Goal: Information Seeking & Learning: Find contact information

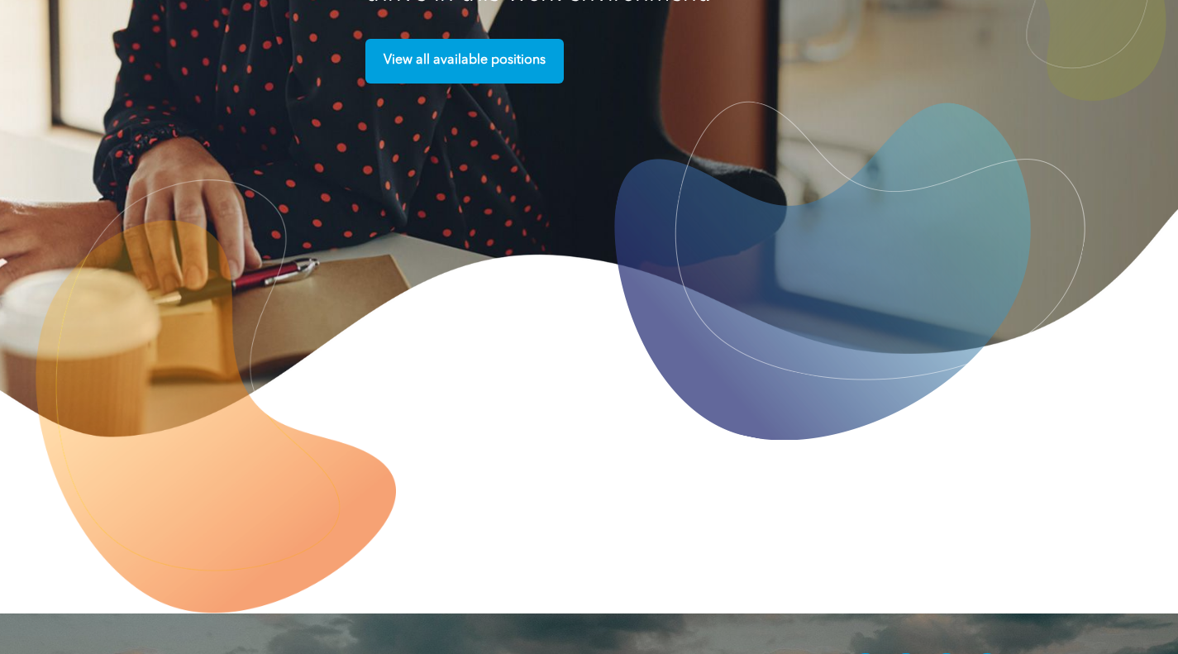
scroll to position [4165, 0]
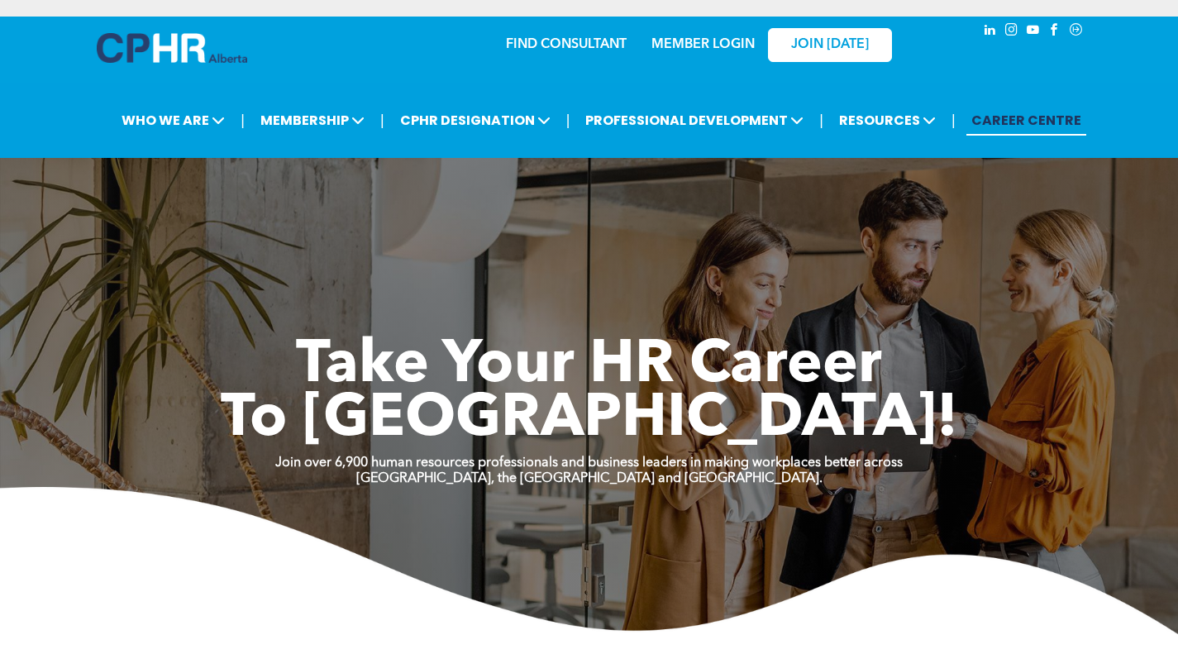
click at [565, 38] on link "FIND CONSULTANT" at bounding box center [566, 44] width 121 height 13
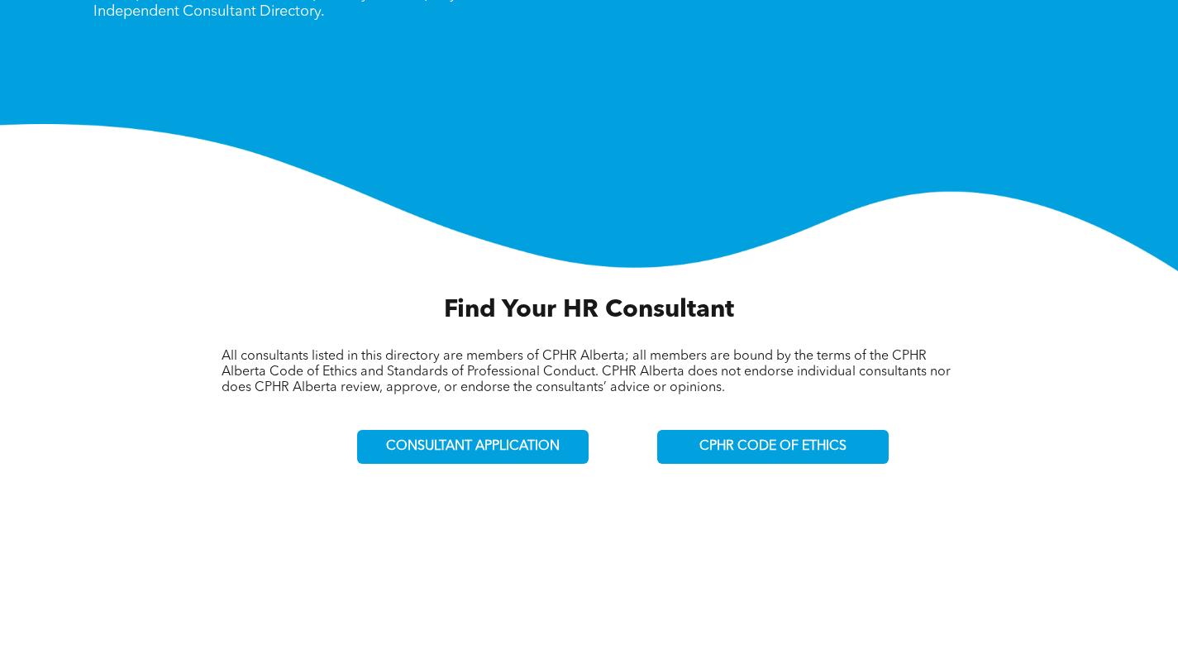
scroll to position [413, 0]
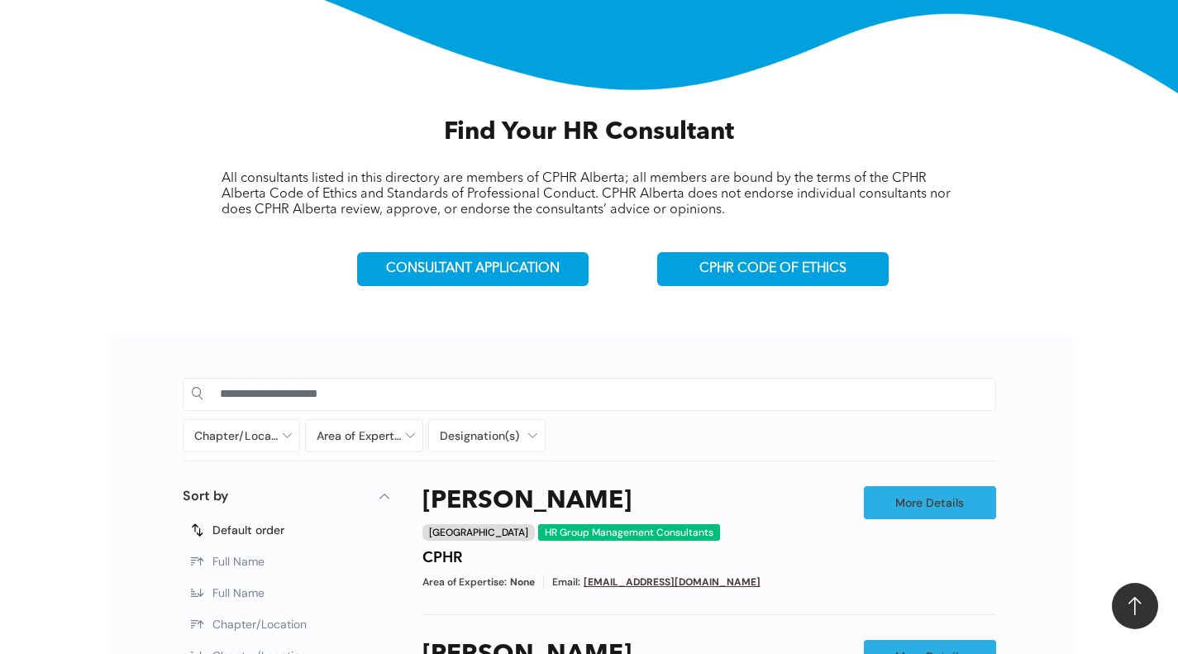
scroll to position [496, 0]
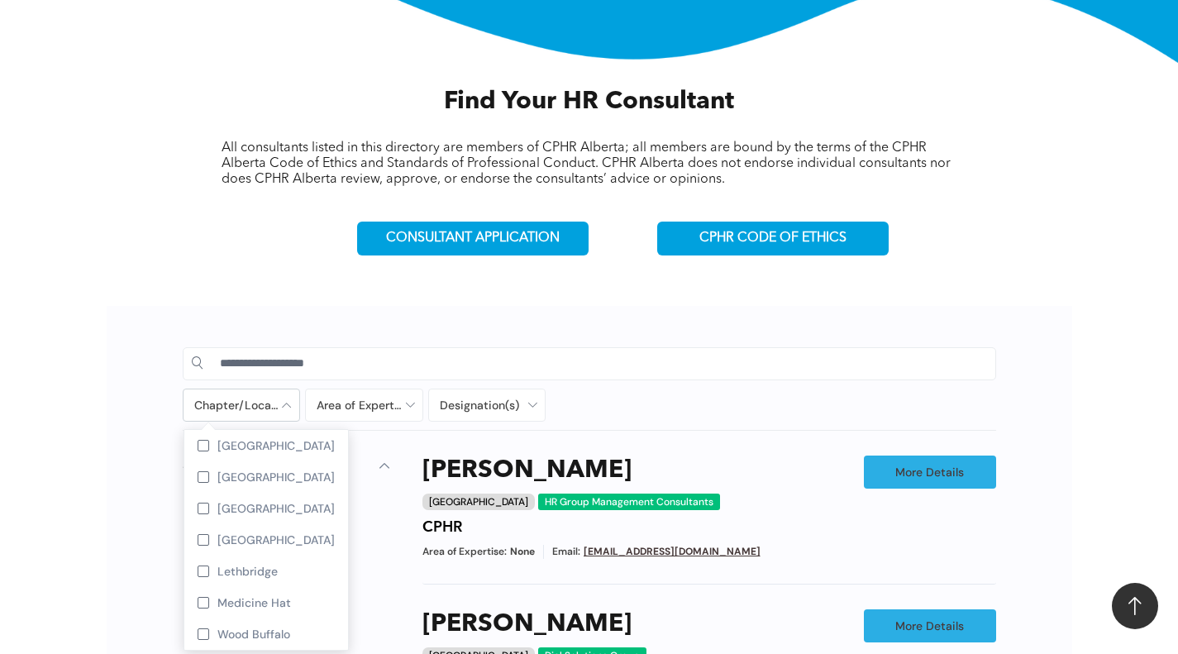
click at [278, 408] on div at bounding box center [242, 404] width 117 height 31
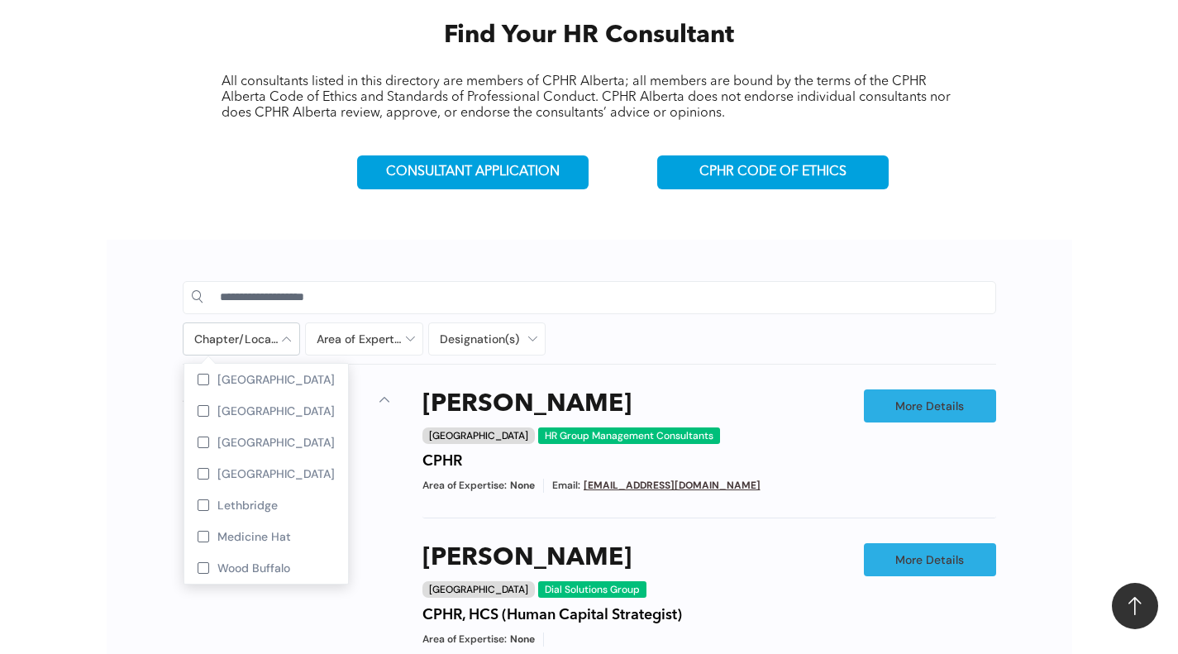
scroll to position [661, 0]
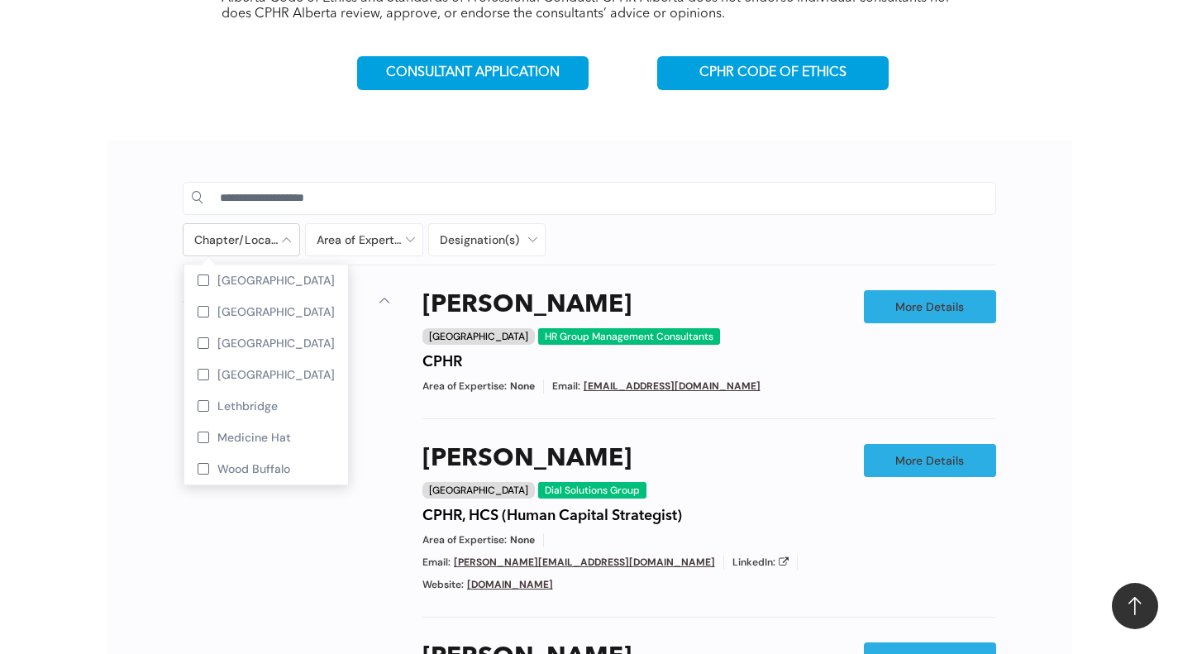
click at [201, 472] on div at bounding box center [204, 469] width 12 height 12
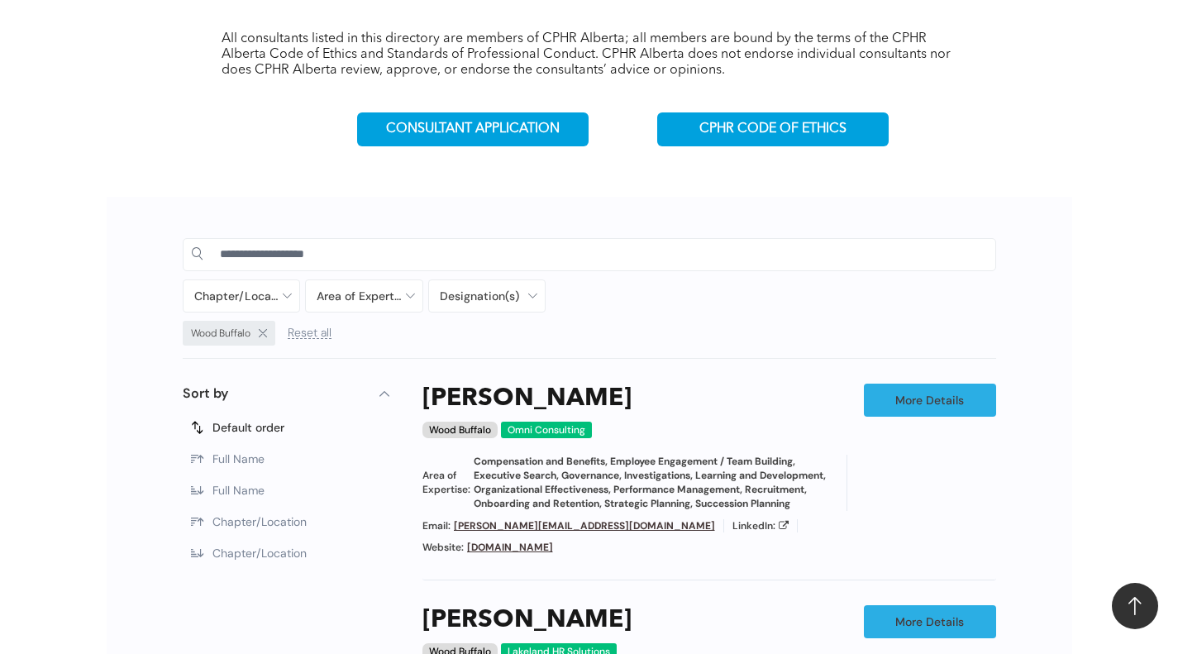
scroll to position [656, 0]
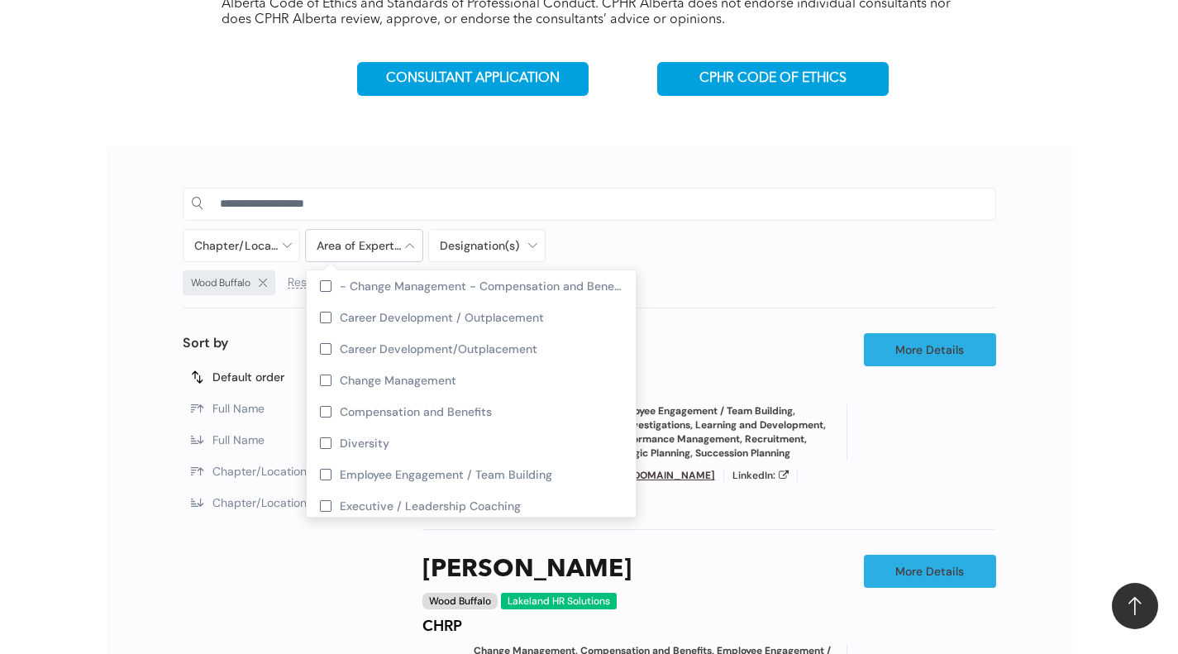
click at [390, 251] on div at bounding box center [364, 245] width 117 height 31
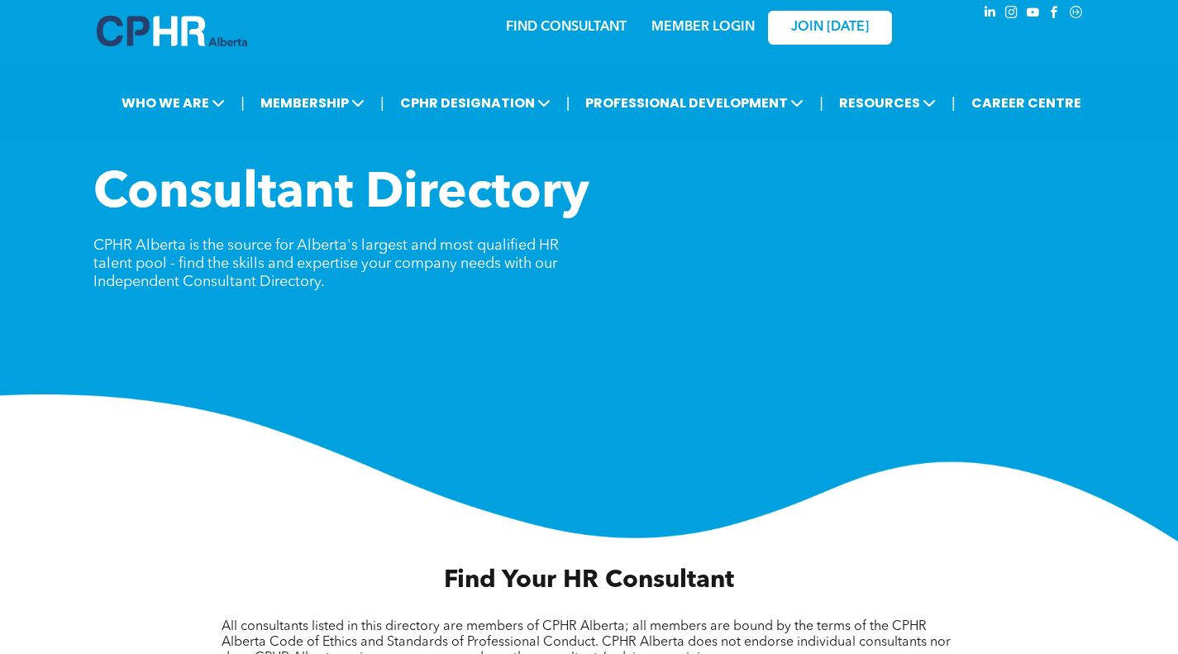
scroll to position [0, 0]
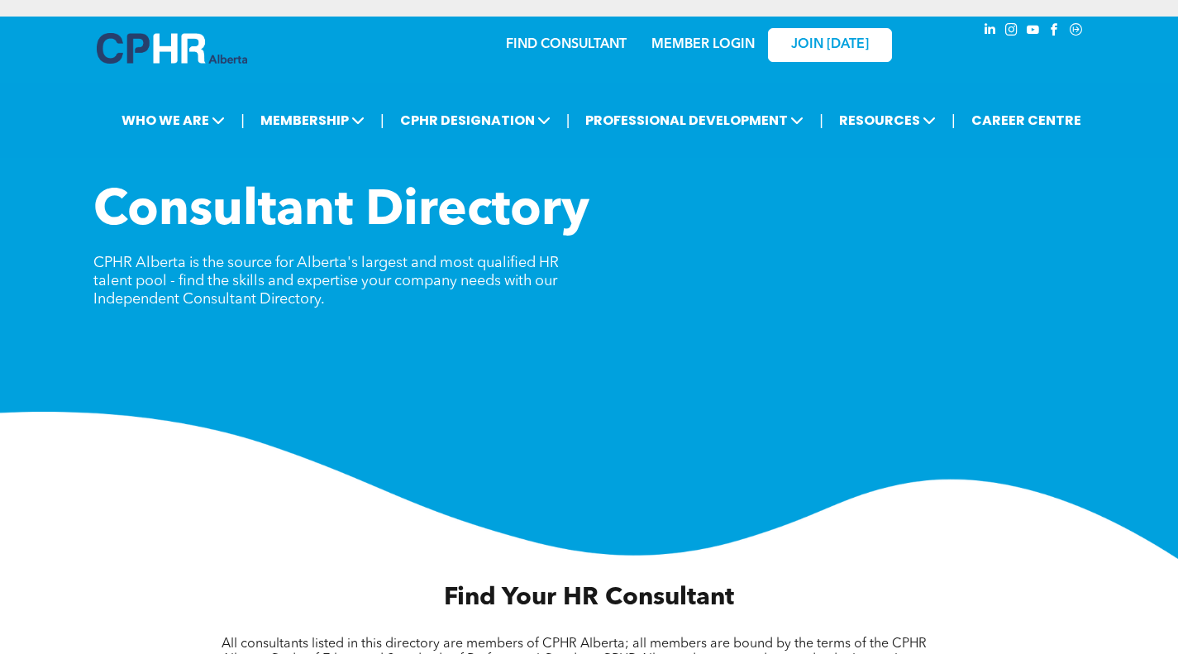
click at [556, 44] on link "FIND CONSULTANT" at bounding box center [566, 44] width 121 height 13
